Goal: Information Seeking & Learning: Learn about a topic

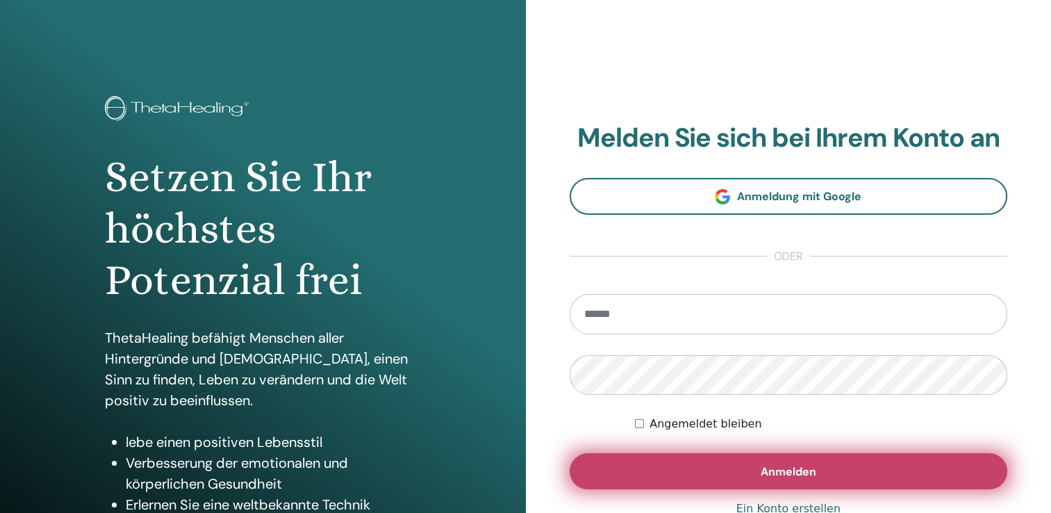
type input "**********"
click at [681, 466] on button "Anmelden" at bounding box center [789, 471] width 438 height 36
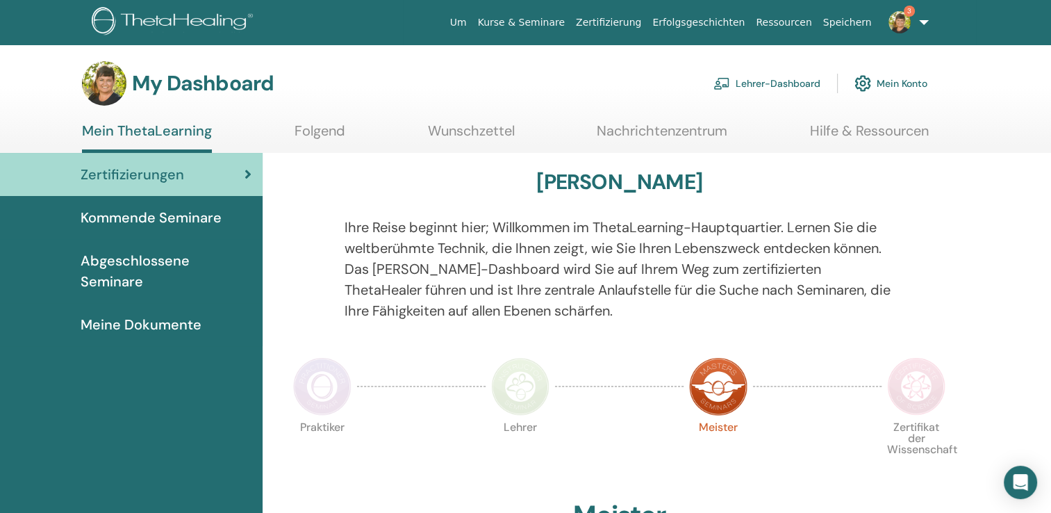
click at [334, 386] on img at bounding box center [322, 386] width 58 height 58
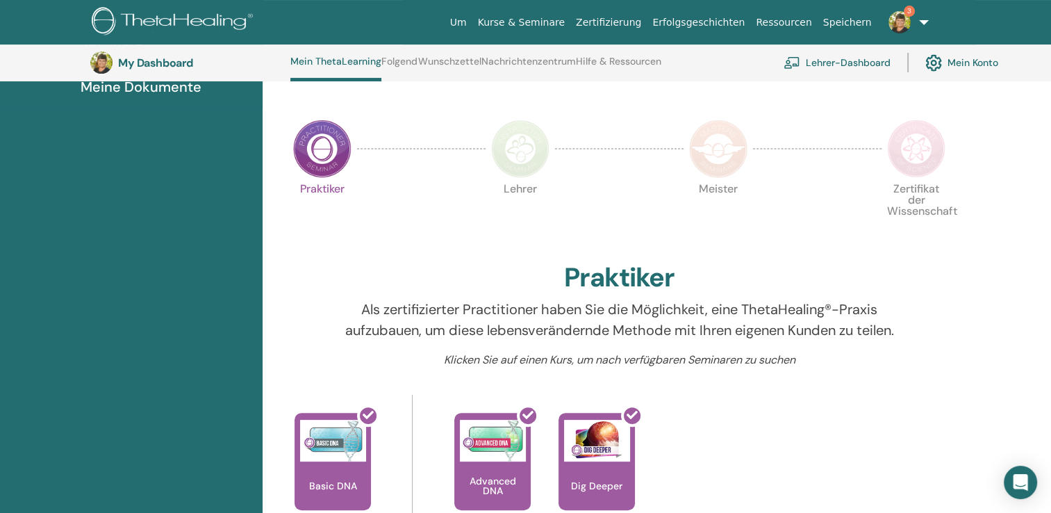
scroll to position [272, 0]
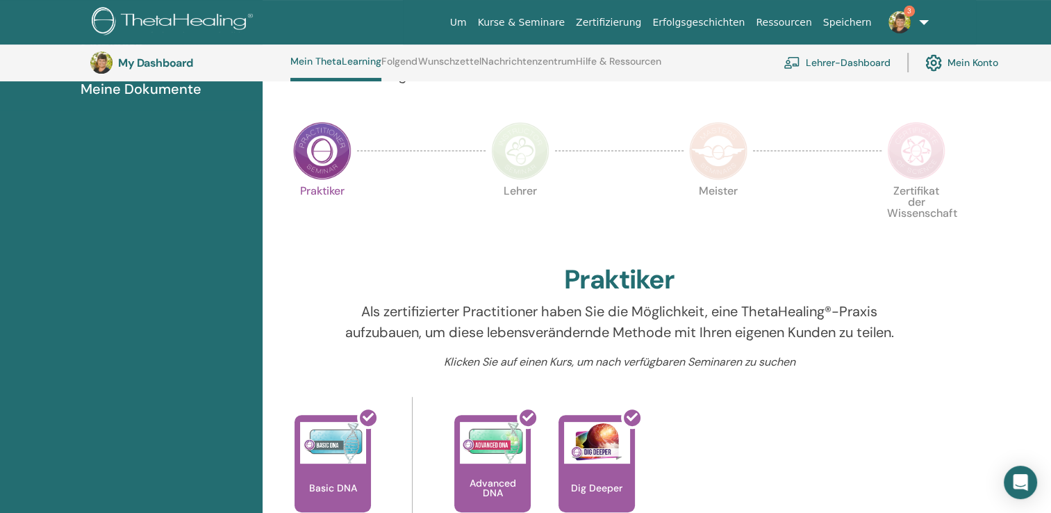
click at [523, 161] on img at bounding box center [520, 151] width 58 height 58
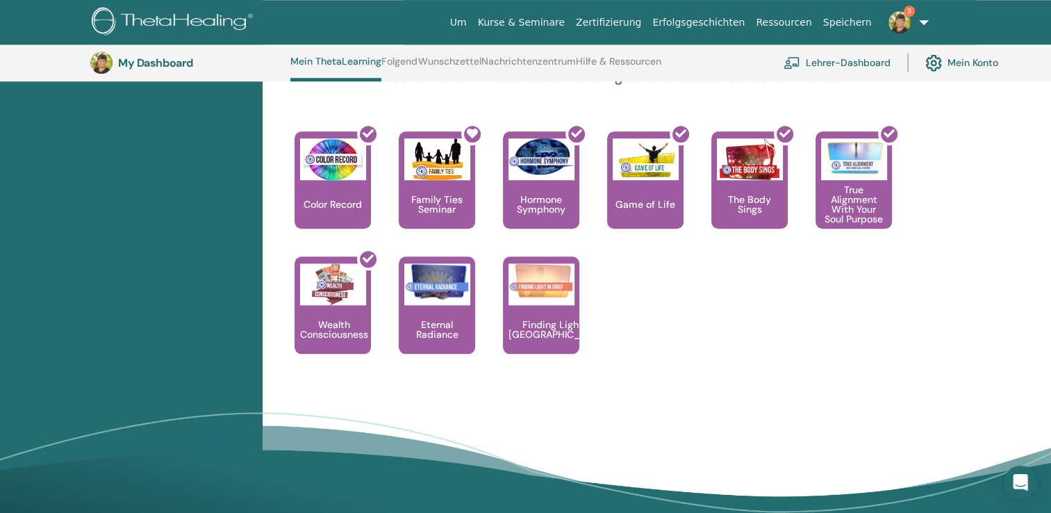
scroll to position [1361, 0]
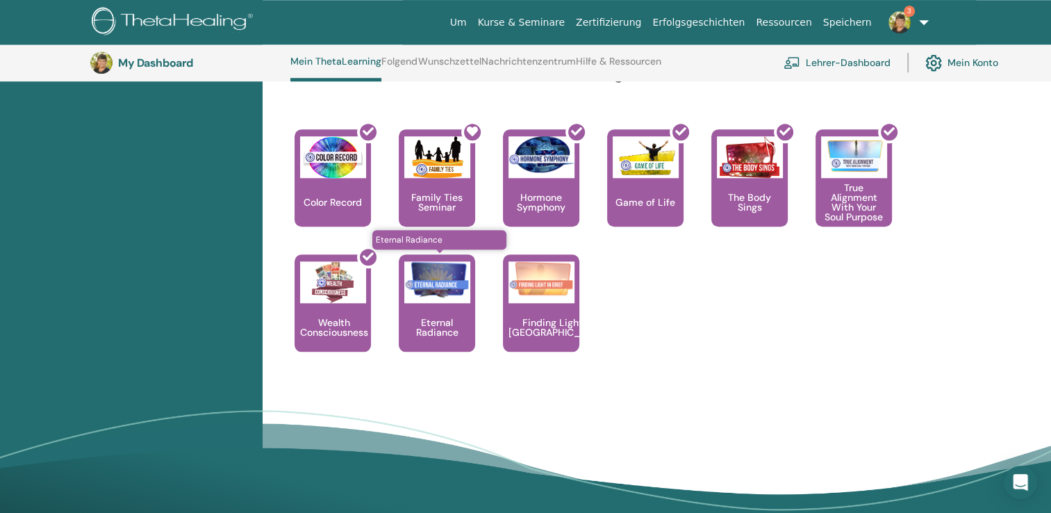
click at [442, 318] on p "Eternal Radiance" at bounding box center [437, 327] width 76 height 19
